Goal: Task Accomplishment & Management: Manage account settings

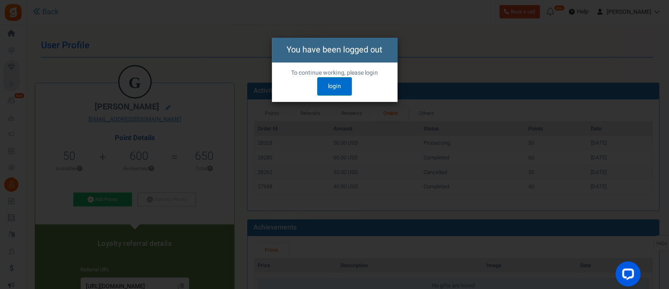
click at [343, 83] on link "login" at bounding box center [334, 86] width 35 height 18
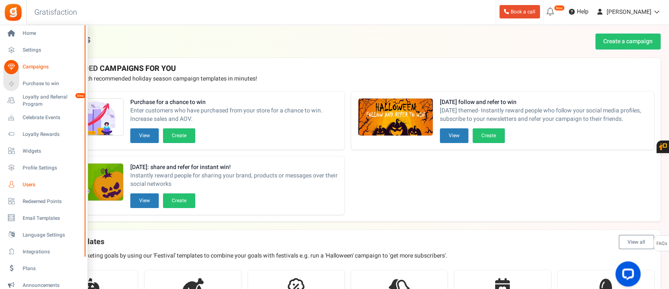
click at [31, 185] on span "Users" at bounding box center [52, 184] width 59 height 7
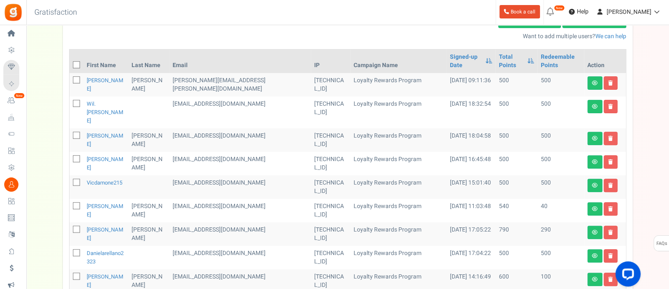
scroll to position [157, 0]
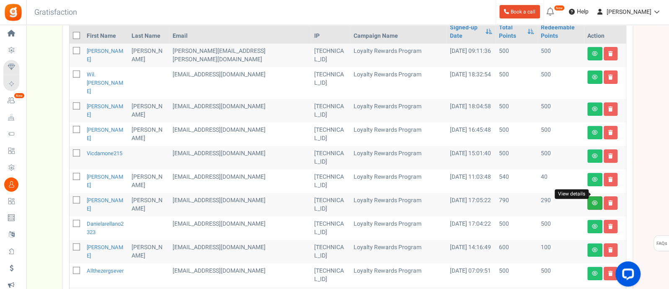
click at [593, 200] on icon at bounding box center [595, 202] width 6 height 5
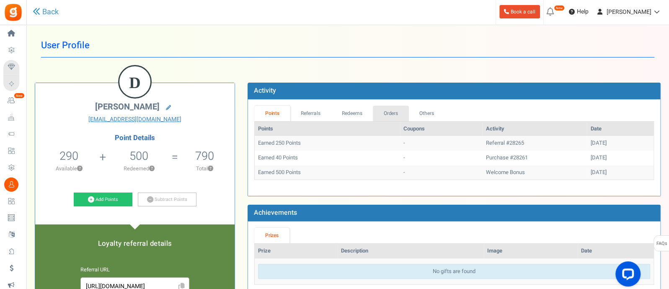
click at [392, 110] on link "Orders" at bounding box center [391, 113] width 36 height 15
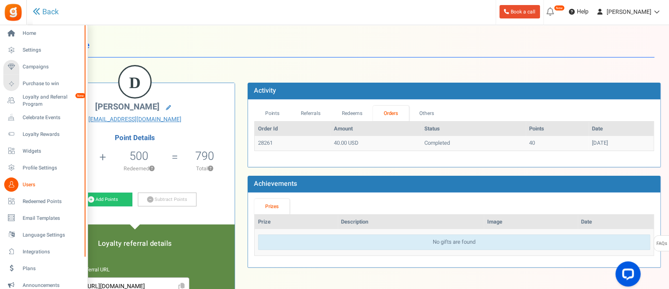
click at [25, 183] on span "Users" at bounding box center [52, 184] width 59 height 7
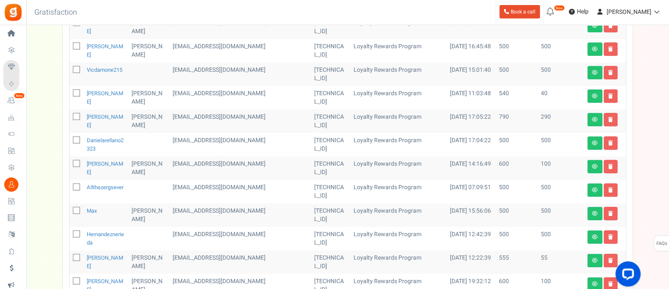
scroll to position [262, 0]
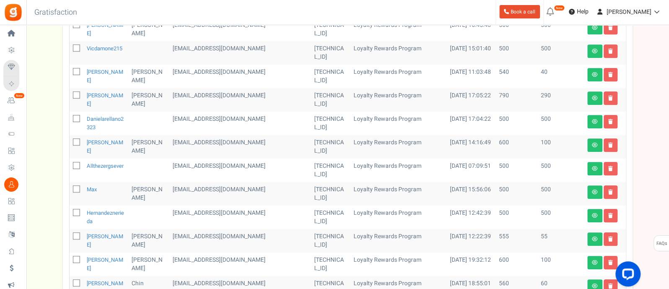
click at [75, 163] on icon at bounding box center [76, 165] width 5 height 5
click at [70, 163] on input "checkbox" at bounding box center [66, 165] width 5 height 5
checkbox input "true"
click at [75, 210] on icon at bounding box center [76, 212] width 5 height 5
click at [70, 210] on input "checkbox" at bounding box center [66, 212] width 5 height 5
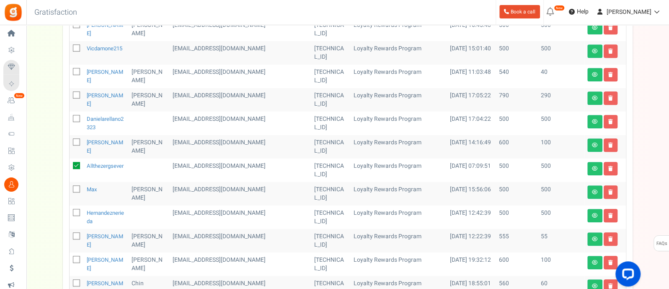
checkbox input "true"
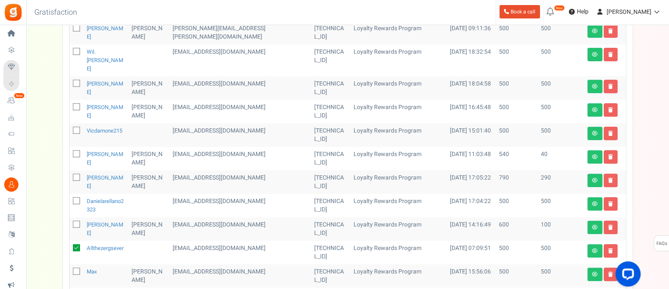
scroll to position [157, 0]
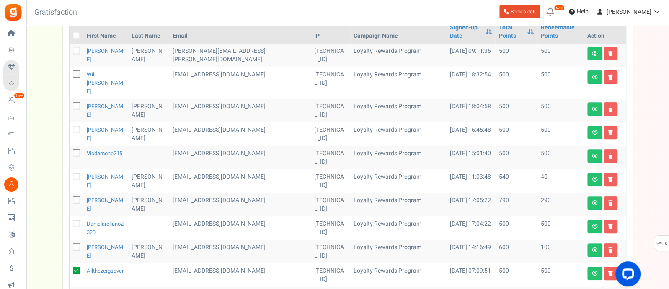
click at [75, 103] on icon at bounding box center [76, 105] width 5 height 5
click at [70, 104] on input "checkbox" at bounding box center [66, 106] width 5 height 5
checkbox input "true"
click at [76, 150] on icon at bounding box center [76, 152] width 5 height 5
click at [70, 151] on input "checkbox" at bounding box center [66, 153] width 5 height 5
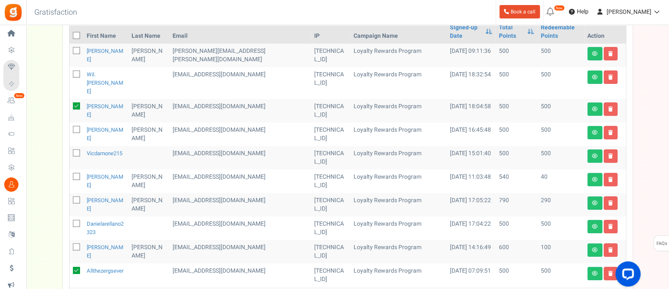
checkbox input "true"
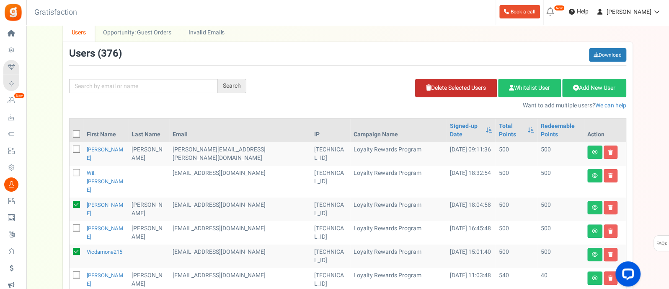
scroll to position [52, 0]
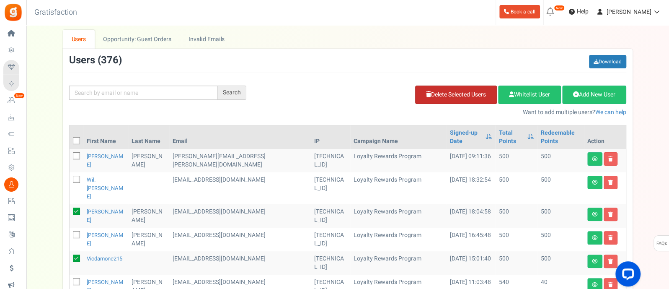
click at [426, 94] on icon at bounding box center [428, 94] width 5 height 6
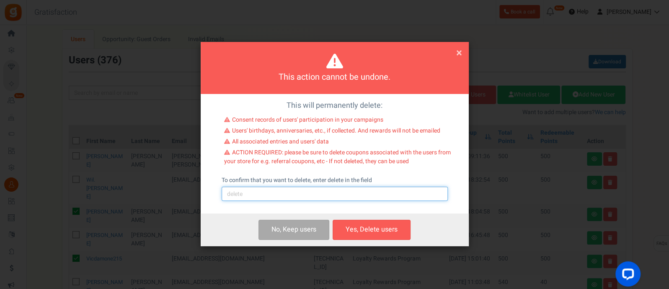
click at [286, 195] on input "text" at bounding box center [335, 193] width 226 height 14
type input "delete"
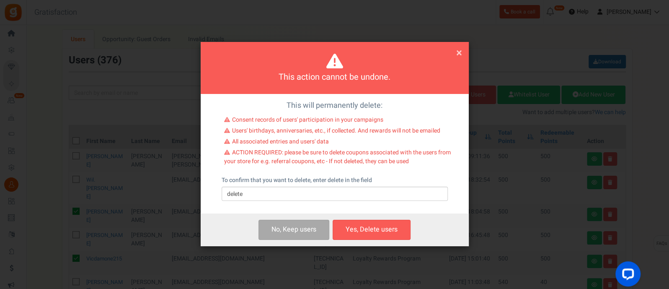
click at [343, 230] on button "Yes, Delete users" at bounding box center [372, 229] width 78 height 20
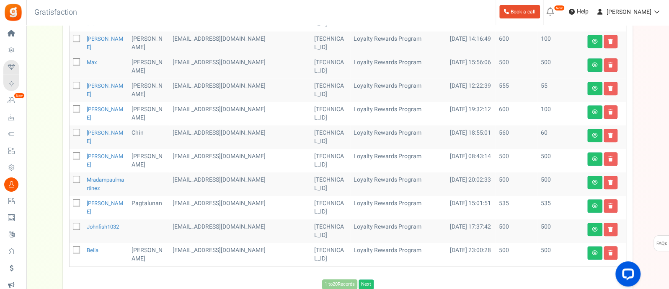
scroll to position [366, 0]
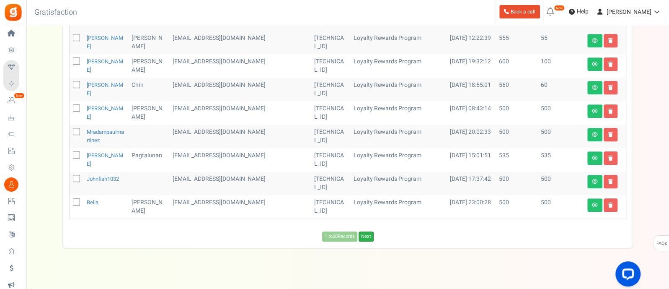
click at [369, 231] on link "Next" at bounding box center [365, 236] width 15 height 10
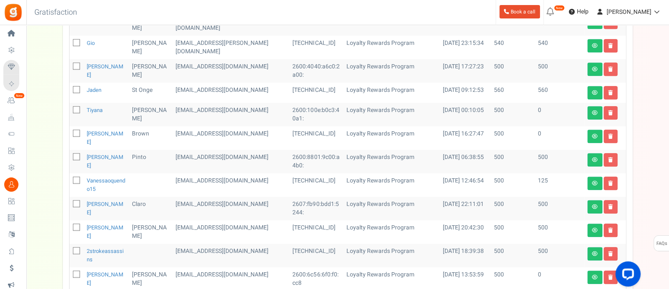
click at [73, 183] on span at bounding box center [76, 179] width 7 height 7
click at [70, 183] on input "checkbox" at bounding box center [66, 180] width 5 height 5
click at [73, 183] on icon at bounding box center [76, 179] width 7 height 7
click at [70, 183] on input "checkbox" at bounding box center [66, 180] width 5 height 5
checkbox input "false"
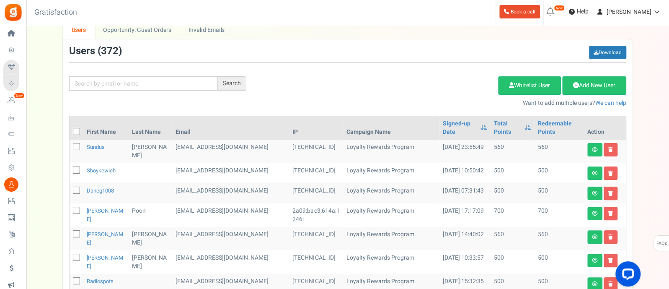
scroll to position [0, 0]
